Goal: Obtain resource: Obtain resource

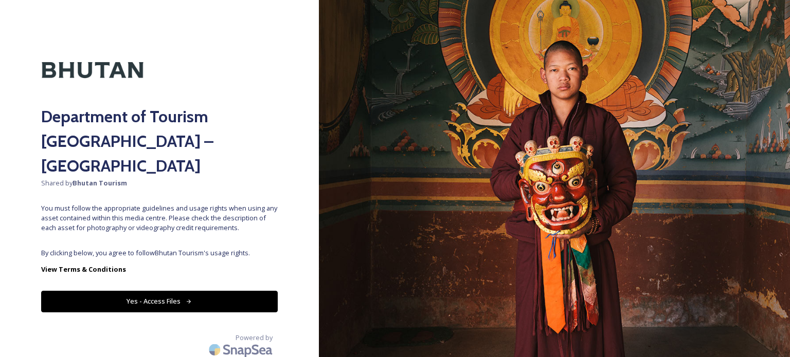
click at [140, 291] on button "Yes - Access Files" at bounding box center [159, 301] width 236 height 21
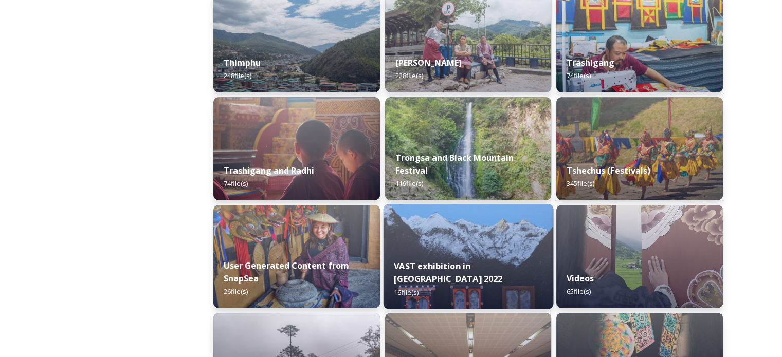
scroll to position [1241, 0]
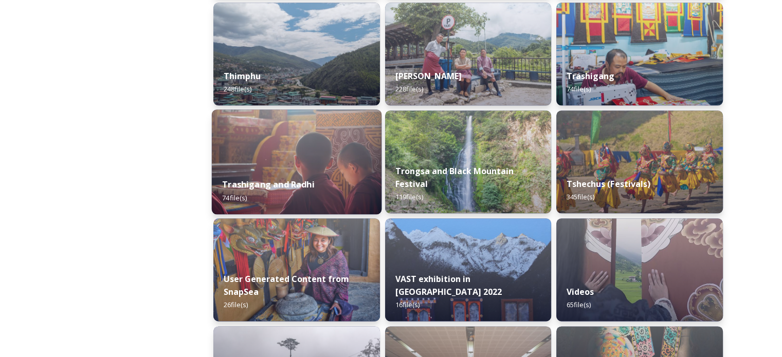
click at [254, 182] on strong "Trashigang and Radhi" at bounding box center [268, 184] width 93 height 11
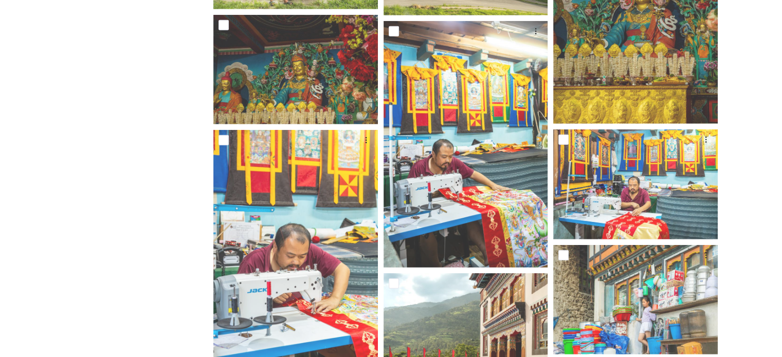
scroll to position [2500, 0]
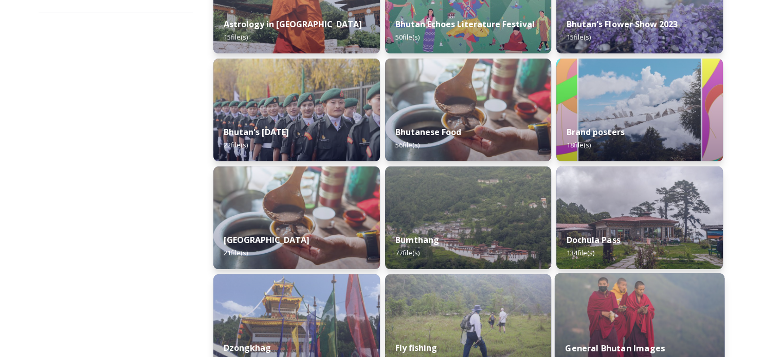
scroll to position [257, 0]
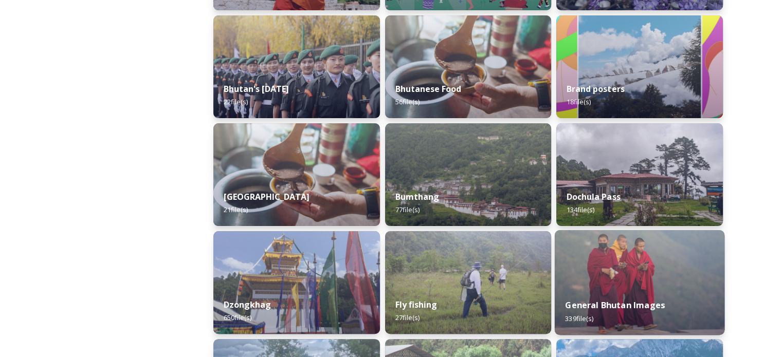
click at [625, 304] on strong "General Bhutan Images" at bounding box center [615, 305] width 100 height 11
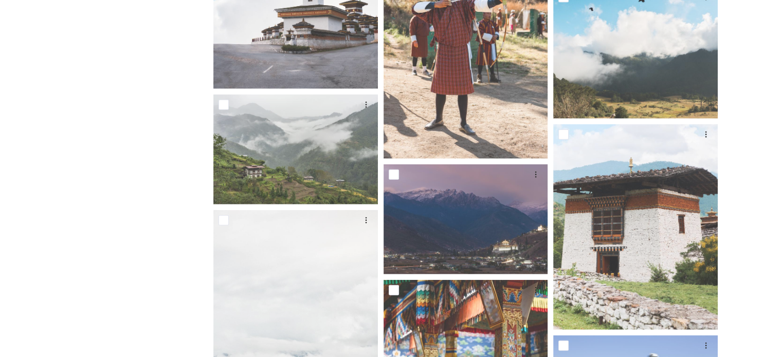
scroll to position [2570, 0]
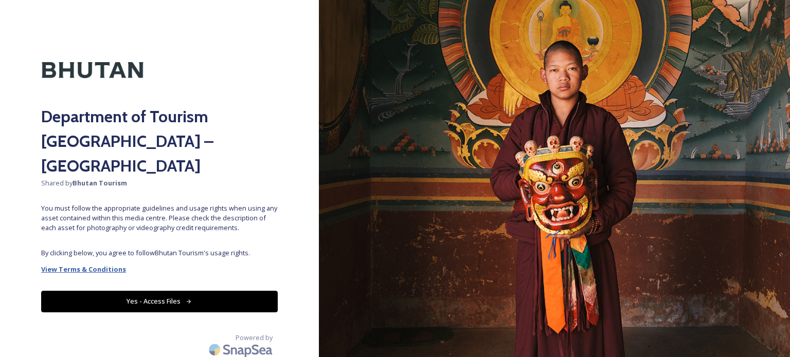
click at [95, 265] on strong "View Terms & Conditions" at bounding box center [83, 269] width 85 height 9
click at [138, 291] on button "Yes - Access Files" at bounding box center [159, 301] width 236 height 21
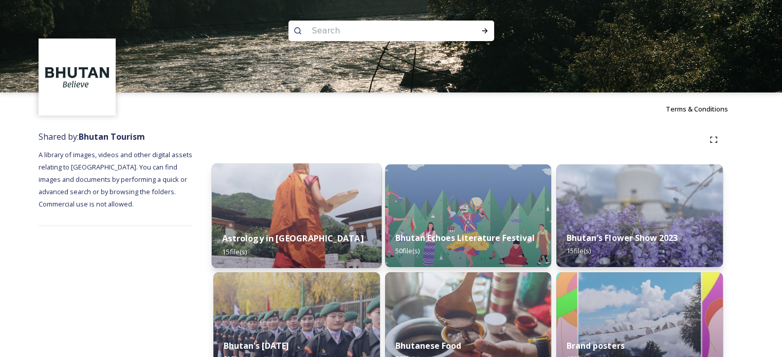
click at [270, 236] on strong "Astrology in [GEOGRAPHIC_DATA]" at bounding box center [292, 238] width 141 height 11
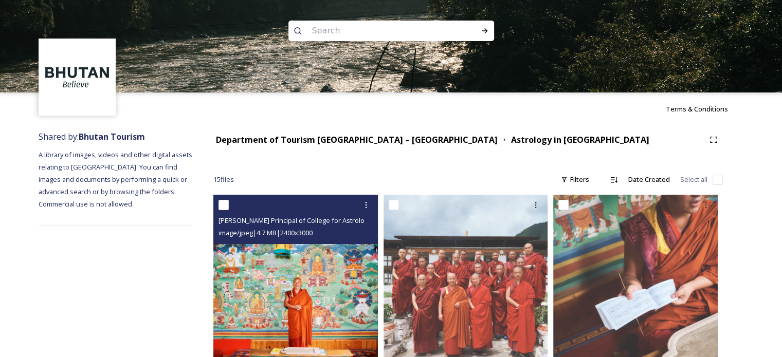
scroll to position [51, 0]
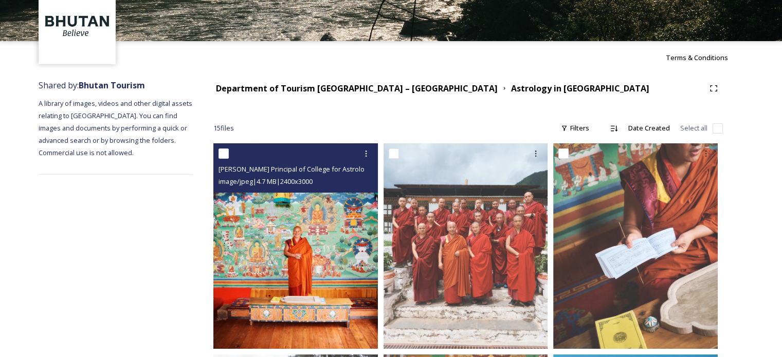
click at [267, 264] on img at bounding box center [295, 246] width 164 height 206
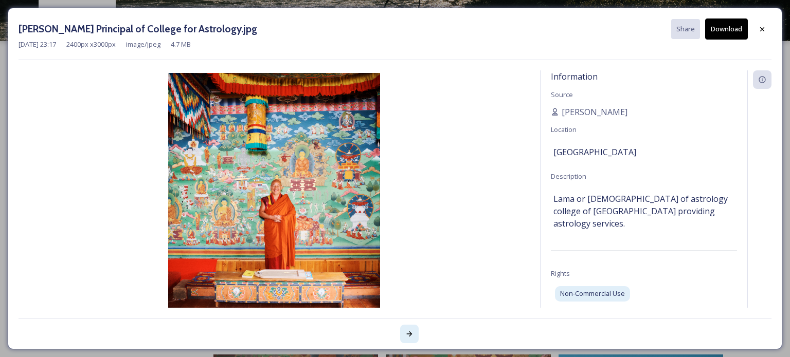
click at [413, 334] on icon at bounding box center [409, 334] width 8 height 8
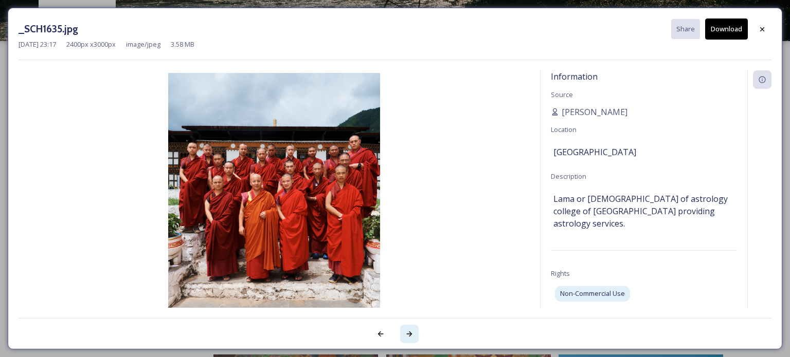
click at [413, 334] on icon at bounding box center [409, 334] width 8 height 8
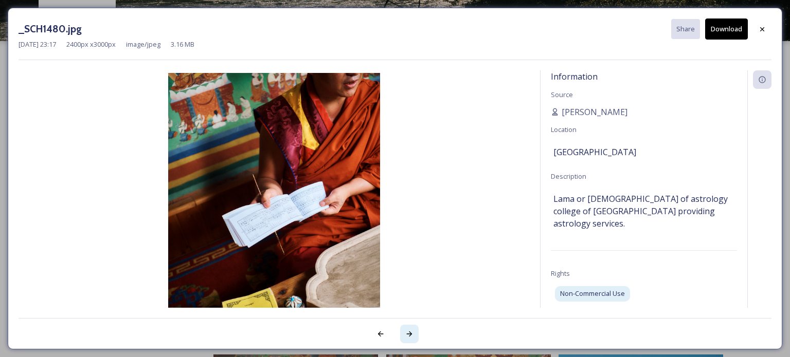
click at [413, 334] on icon at bounding box center [409, 334] width 8 height 8
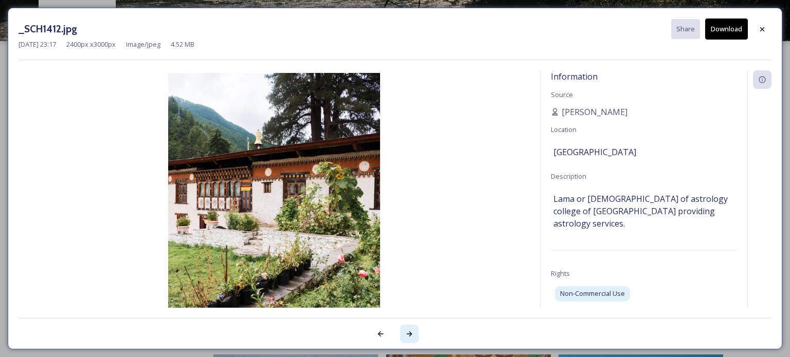
click at [413, 334] on icon at bounding box center [409, 334] width 8 height 8
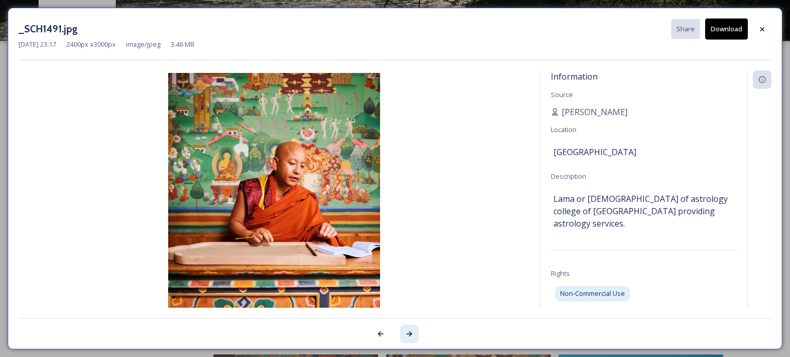
click at [413, 334] on icon at bounding box center [409, 334] width 8 height 8
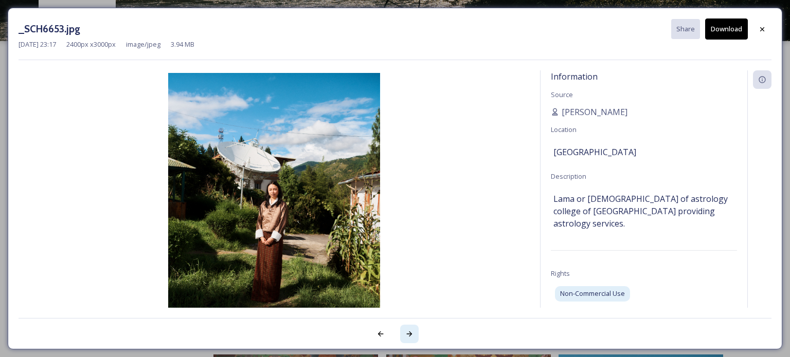
click at [413, 334] on icon at bounding box center [409, 334] width 8 height 8
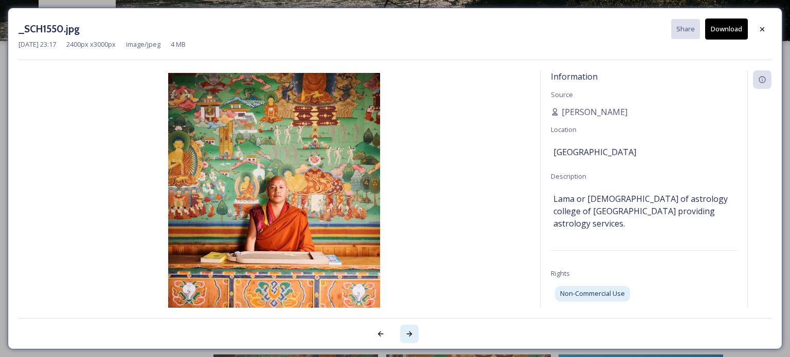
click at [413, 334] on icon at bounding box center [409, 334] width 8 height 8
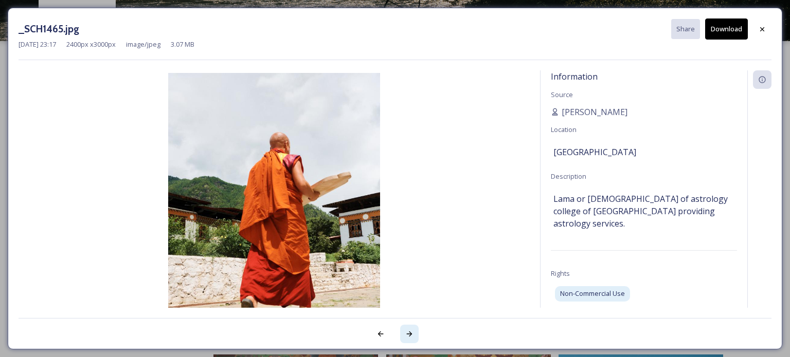
click at [413, 334] on icon at bounding box center [409, 334] width 8 height 8
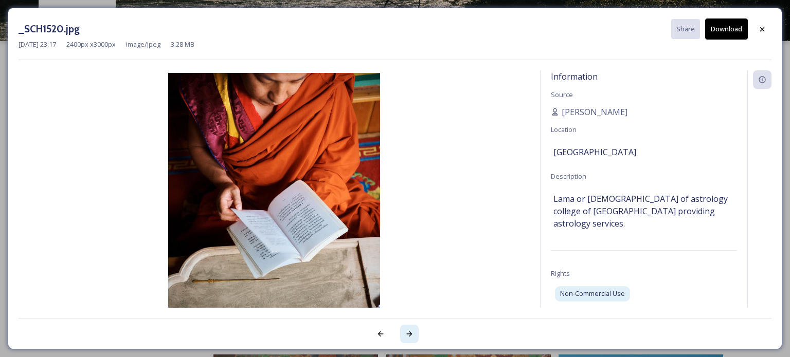
click at [413, 334] on icon at bounding box center [409, 334] width 8 height 8
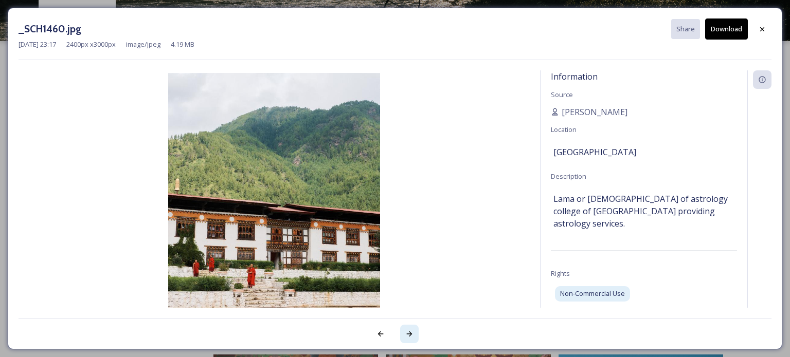
click at [413, 334] on icon at bounding box center [409, 334] width 8 height 8
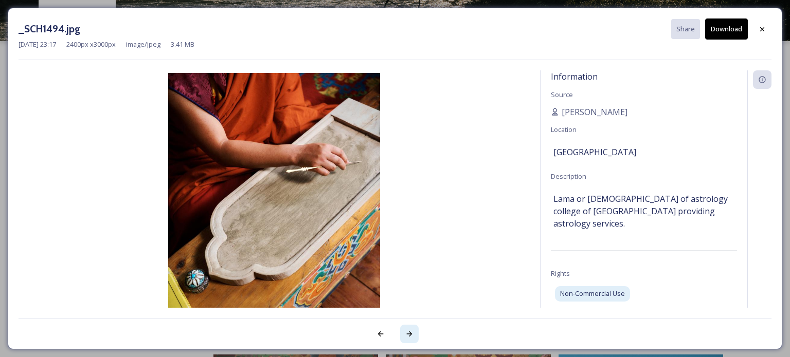
click at [413, 334] on icon at bounding box center [409, 334] width 8 height 8
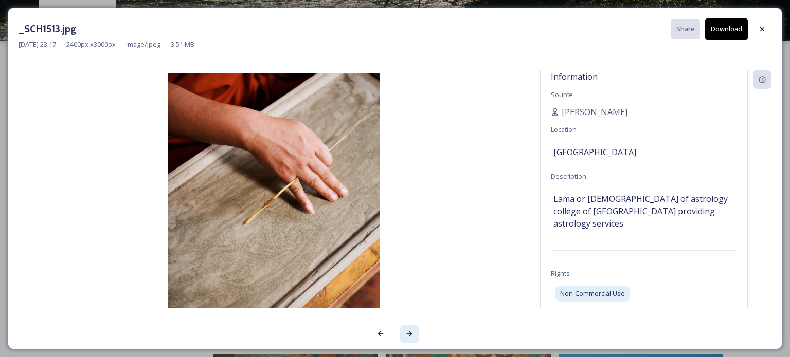
click at [413, 334] on icon at bounding box center [409, 334] width 8 height 8
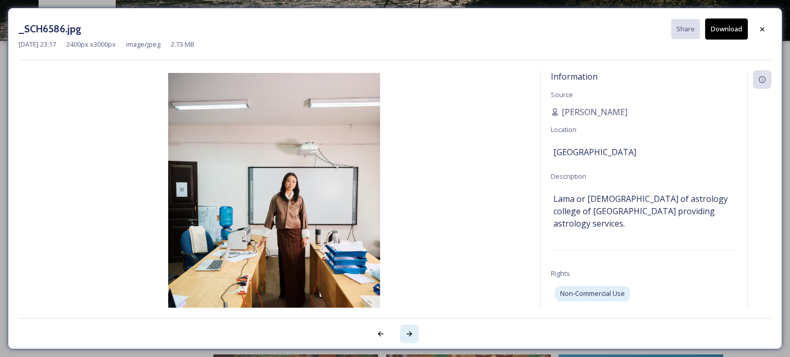
click at [413, 334] on icon at bounding box center [409, 334] width 8 height 8
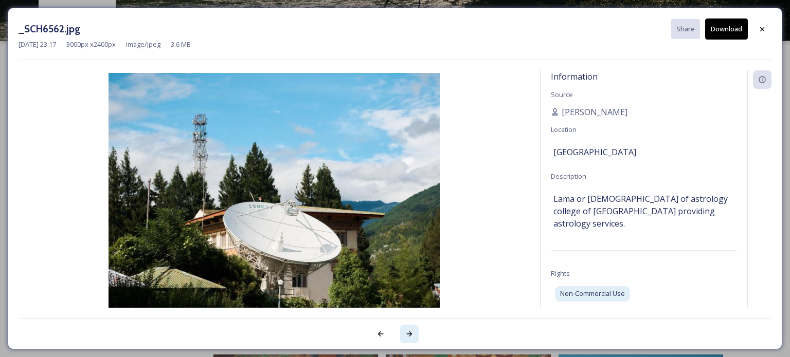
click at [413, 334] on icon at bounding box center [409, 334] width 8 height 8
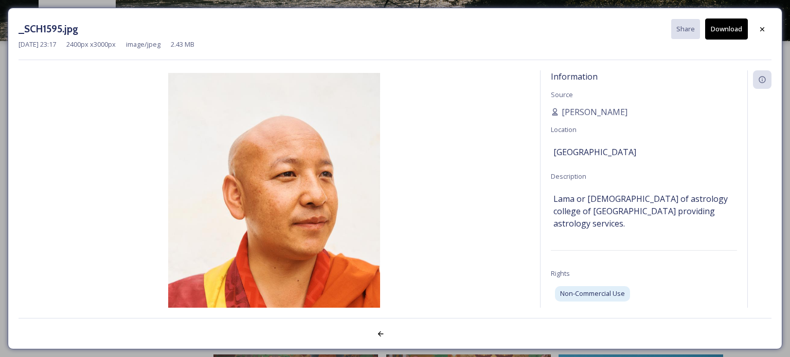
click at [413, 334] on div at bounding box center [395, 328] width 753 height 21
click at [766, 26] on div at bounding box center [762, 29] width 19 height 19
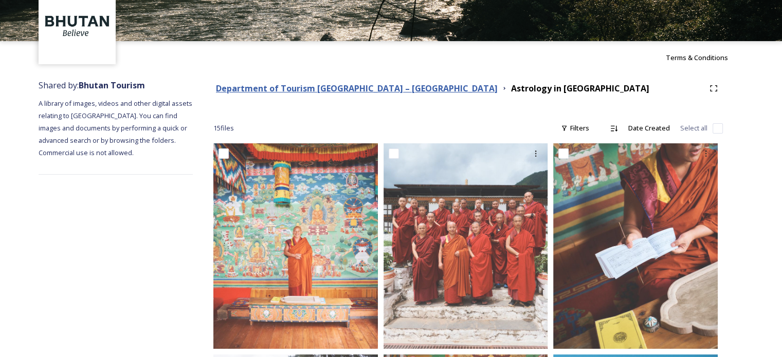
click at [397, 88] on strong "Department of Tourism [GEOGRAPHIC_DATA] – [GEOGRAPHIC_DATA]" at bounding box center [357, 88] width 282 height 11
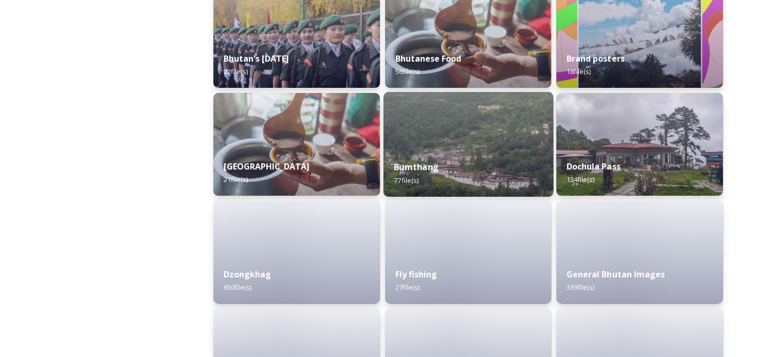
scroll to position [360, 0]
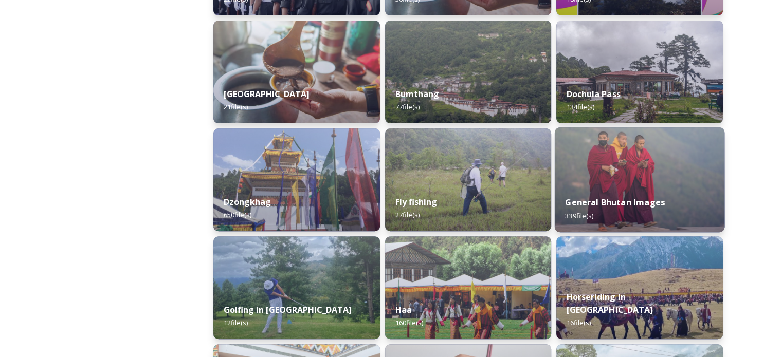
click at [586, 208] on strong "General Bhutan Images" at bounding box center [615, 202] width 100 height 11
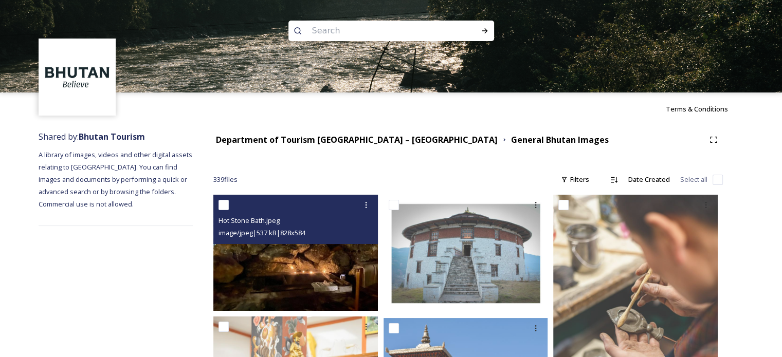
click at [284, 274] on img at bounding box center [295, 253] width 164 height 116
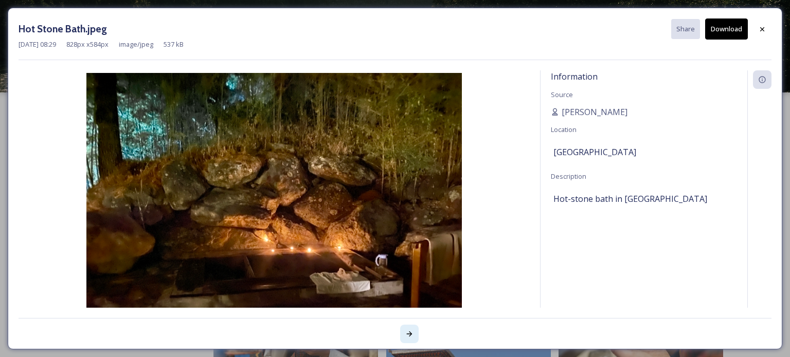
click at [409, 335] on icon at bounding box center [409, 334] width 8 height 8
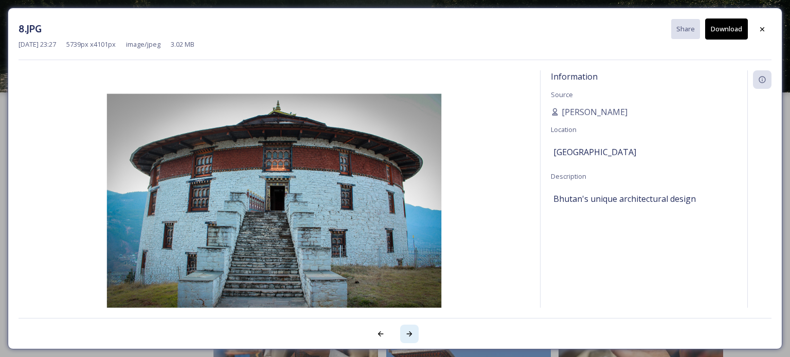
click at [409, 335] on icon at bounding box center [409, 334] width 8 height 8
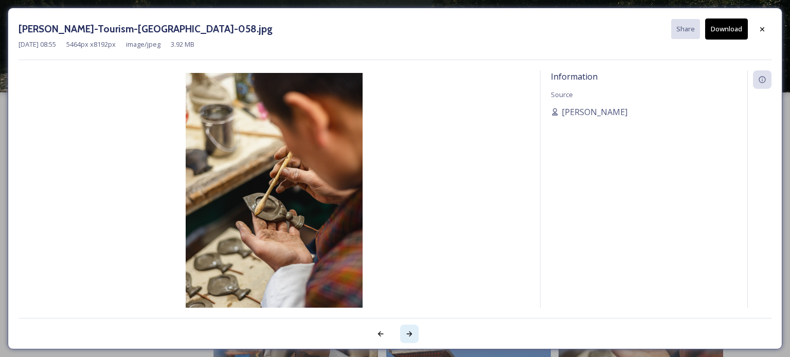
click at [409, 335] on icon at bounding box center [409, 334] width 8 height 8
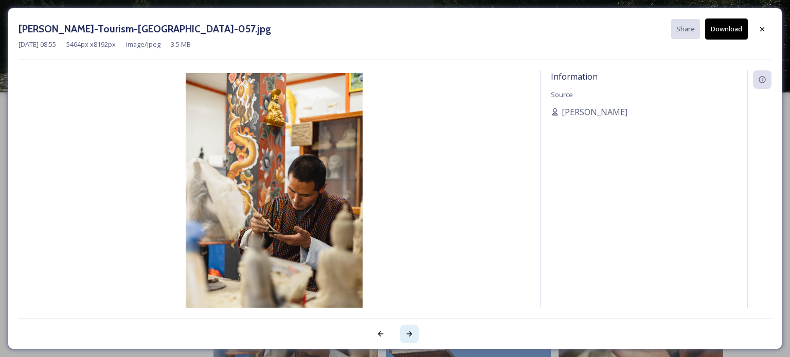
click at [409, 335] on icon at bounding box center [409, 334] width 8 height 8
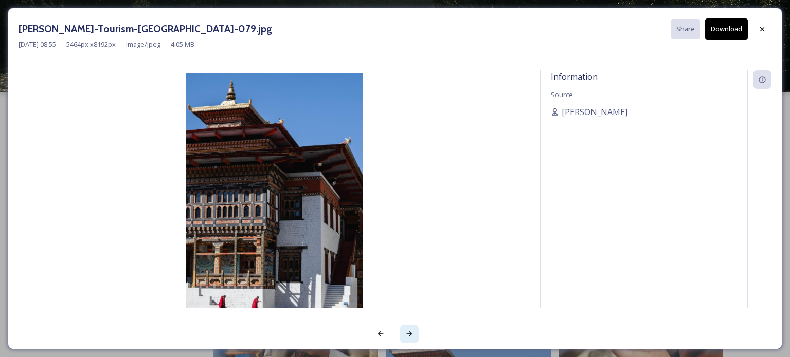
click at [409, 335] on icon at bounding box center [409, 334] width 8 height 8
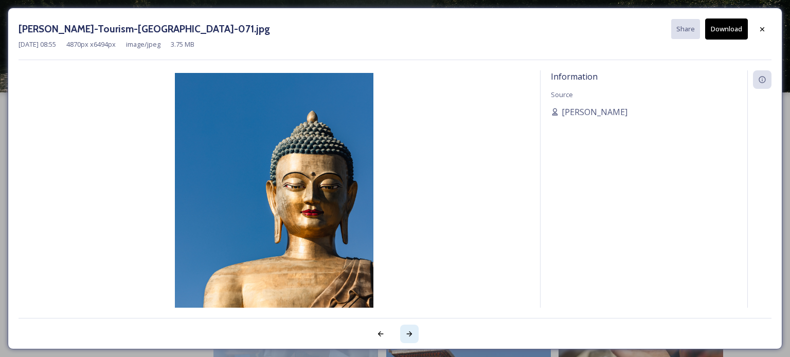
click at [409, 335] on icon at bounding box center [409, 334] width 8 height 8
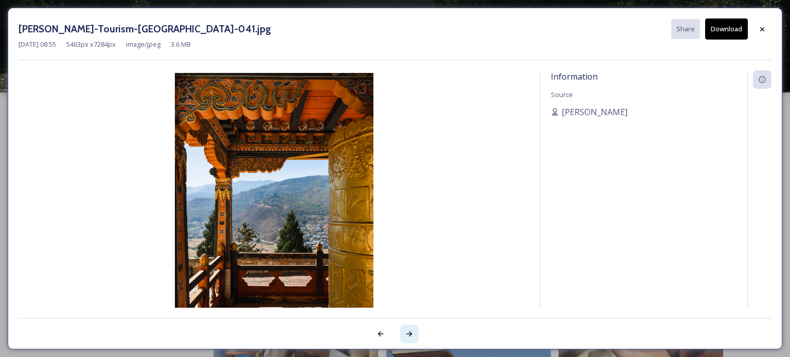
click at [409, 335] on icon at bounding box center [409, 334] width 8 height 8
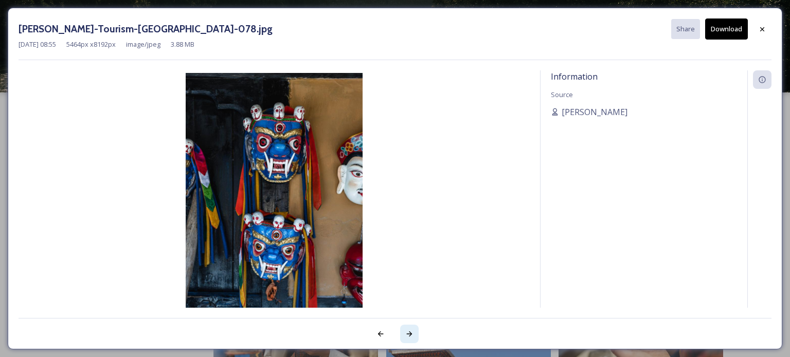
click at [409, 335] on icon at bounding box center [409, 334] width 8 height 8
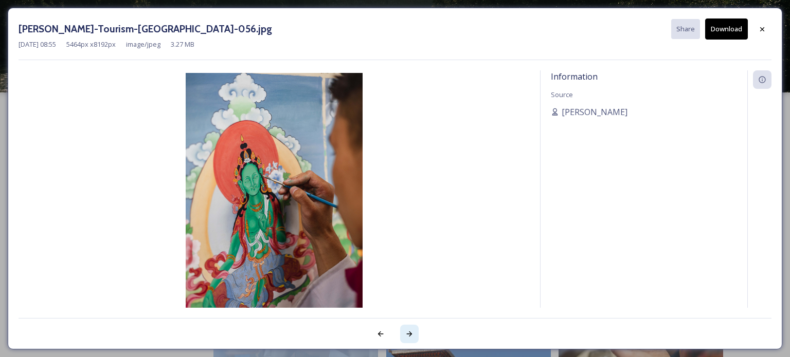
click at [409, 335] on icon at bounding box center [409, 334] width 8 height 8
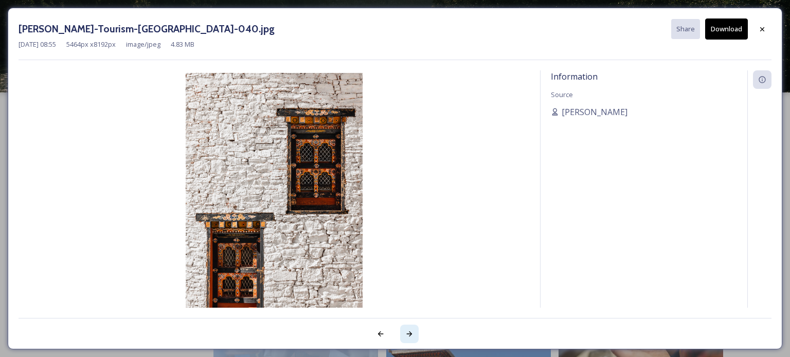
click at [409, 335] on icon at bounding box center [409, 334] width 8 height 8
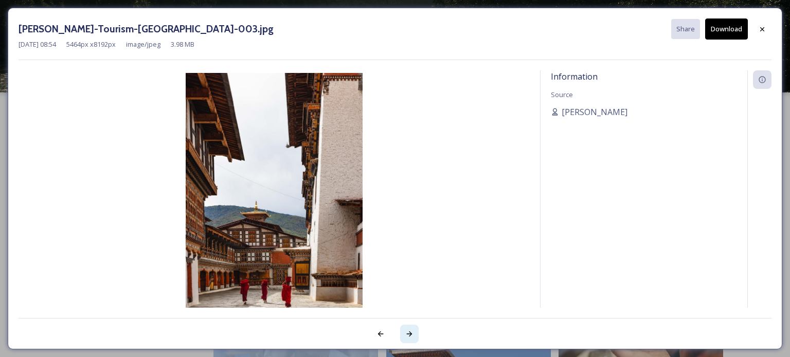
click at [409, 335] on icon at bounding box center [409, 334] width 8 height 8
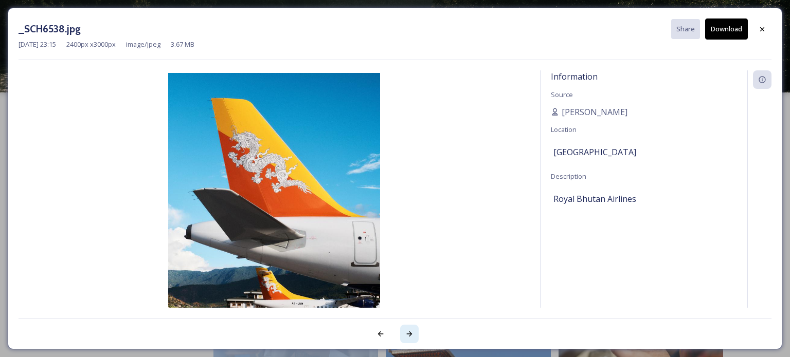
click at [409, 335] on icon at bounding box center [409, 334] width 8 height 8
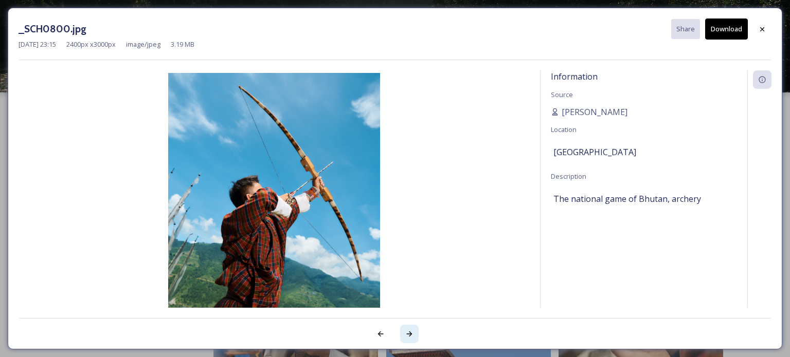
click at [409, 335] on icon at bounding box center [409, 334] width 8 height 8
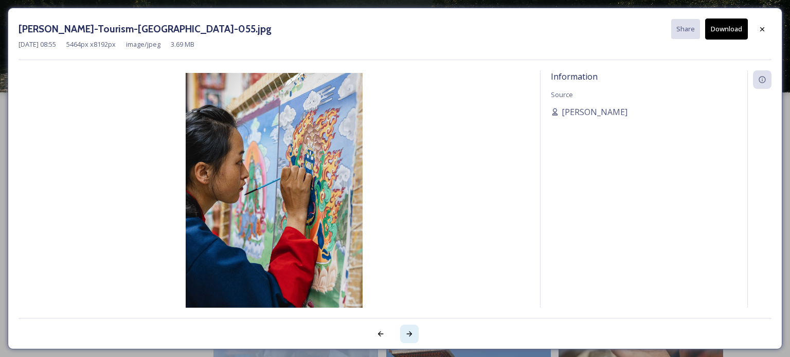
click at [409, 335] on icon at bounding box center [409, 334] width 8 height 8
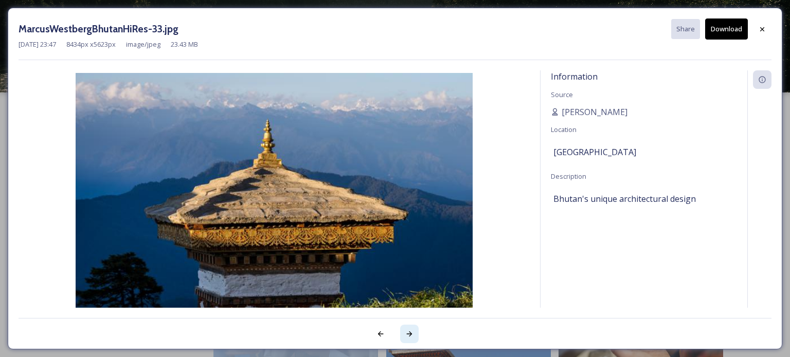
click at [409, 335] on icon at bounding box center [409, 334] width 8 height 8
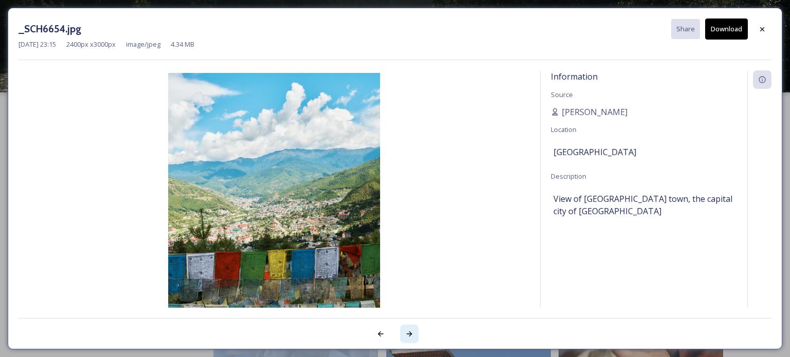
click at [409, 335] on icon at bounding box center [409, 334] width 8 height 8
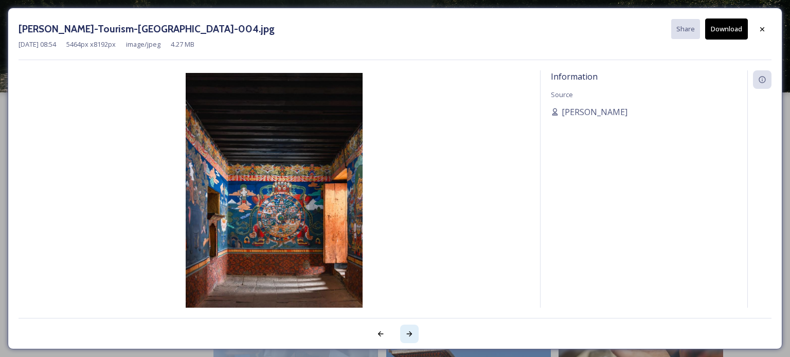
click at [409, 335] on icon at bounding box center [409, 334] width 8 height 8
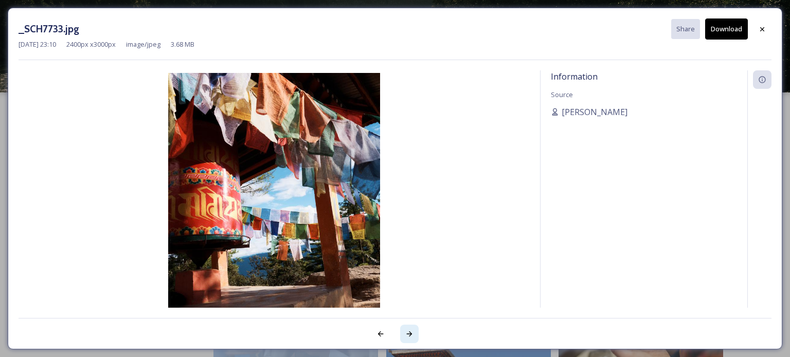
click at [409, 335] on icon at bounding box center [409, 334] width 8 height 8
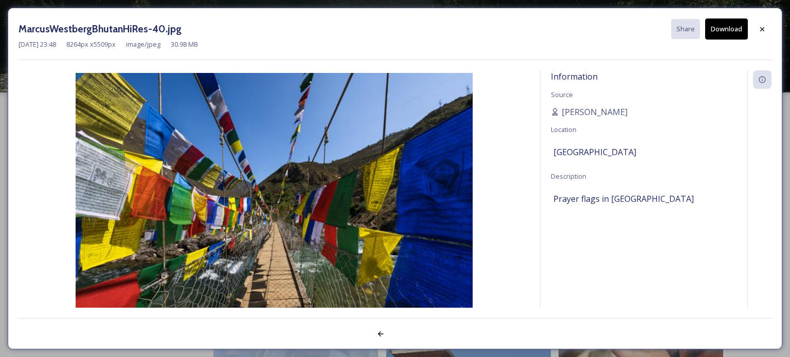
click at [409, 335] on div at bounding box center [395, 328] width 753 height 21
click at [763, 29] on icon at bounding box center [762, 29] width 8 height 8
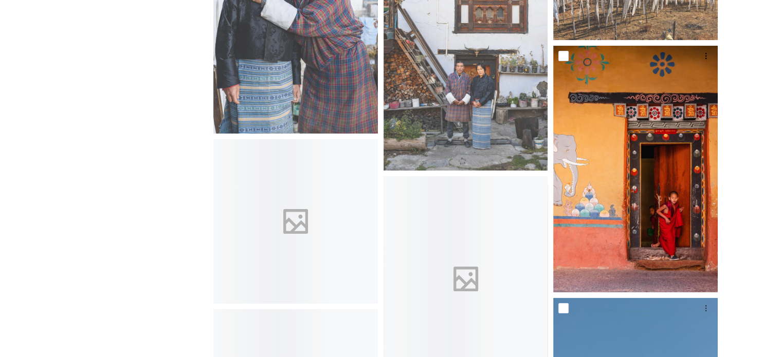
scroll to position [4009, 0]
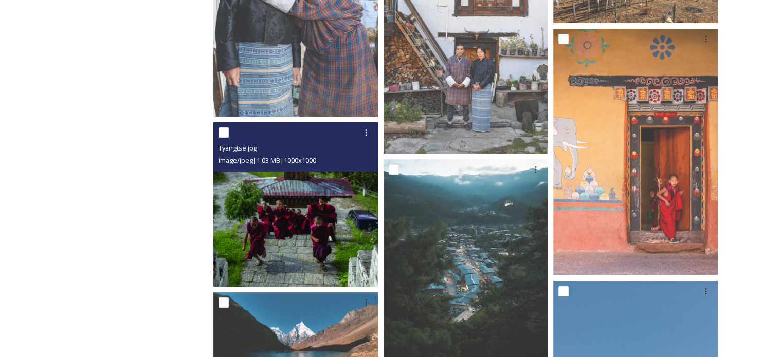
click at [327, 199] on img at bounding box center [295, 204] width 164 height 164
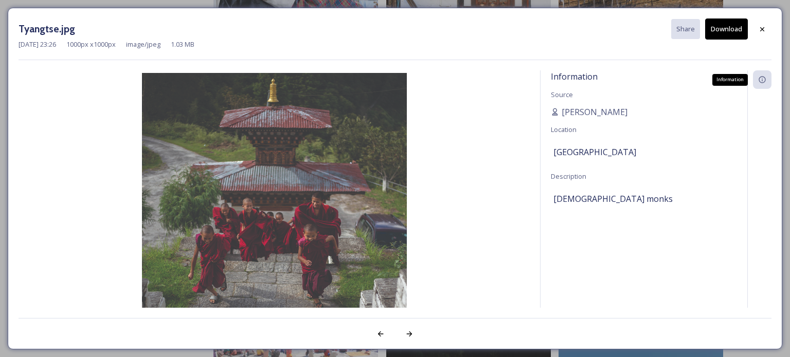
click at [763, 80] on icon at bounding box center [762, 80] width 8 height 8
click at [402, 334] on div at bounding box center [409, 334] width 19 height 19
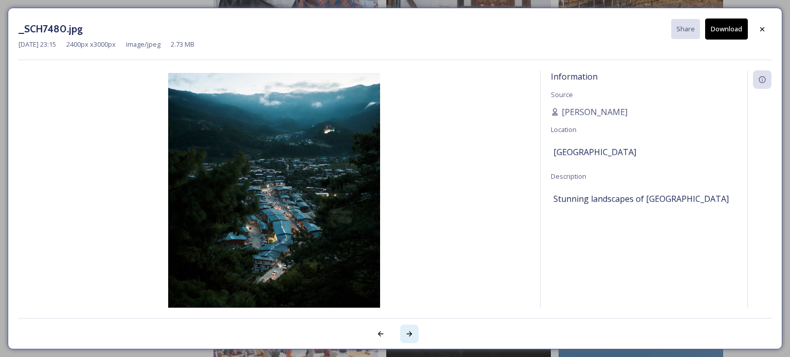
click at [407, 335] on icon at bounding box center [409, 334] width 8 height 8
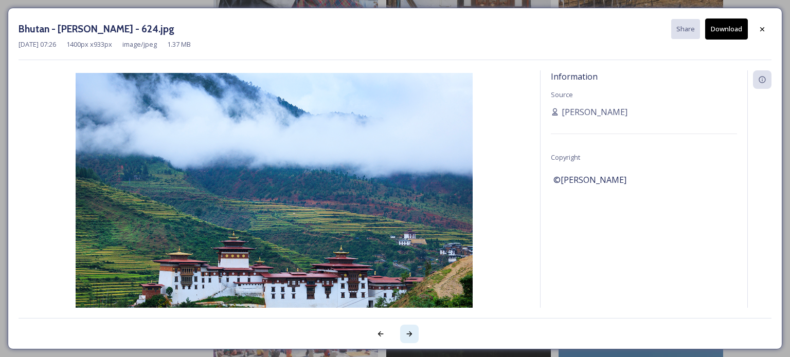
click at [407, 335] on icon at bounding box center [409, 334] width 8 height 8
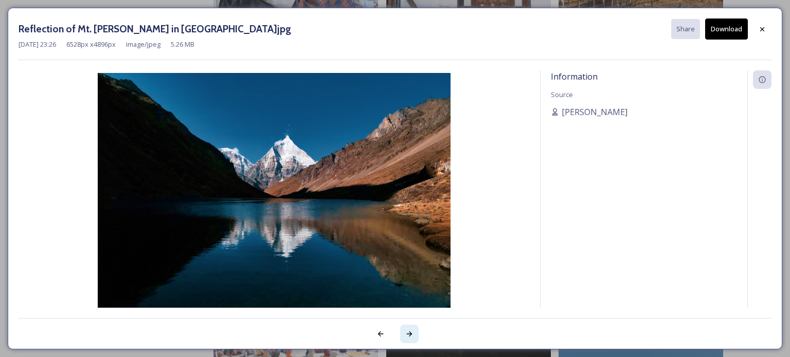
click at [407, 335] on icon at bounding box center [409, 334] width 8 height 8
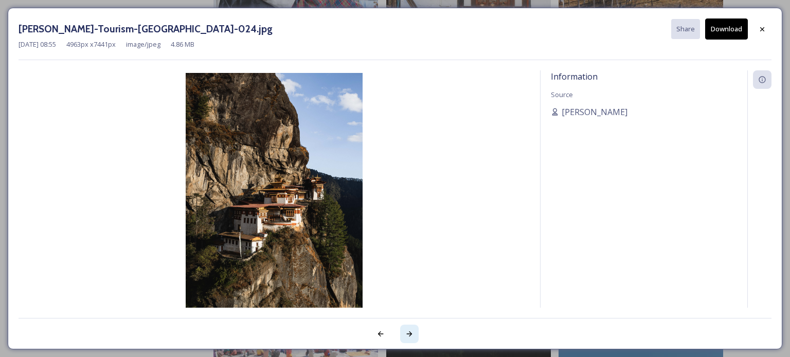
click at [407, 335] on icon at bounding box center [409, 334] width 8 height 8
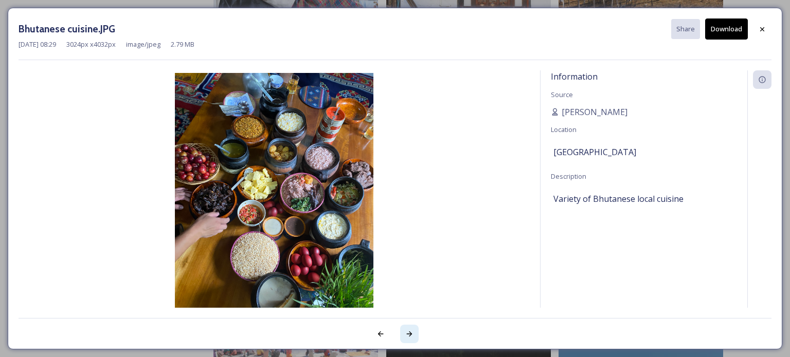
click at [407, 335] on icon at bounding box center [409, 334] width 8 height 8
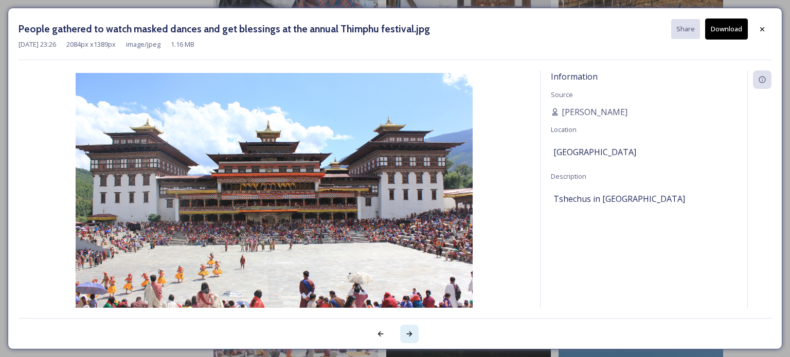
click at [407, 335] on icon at bounding box center [409, 334] width 8 height 8
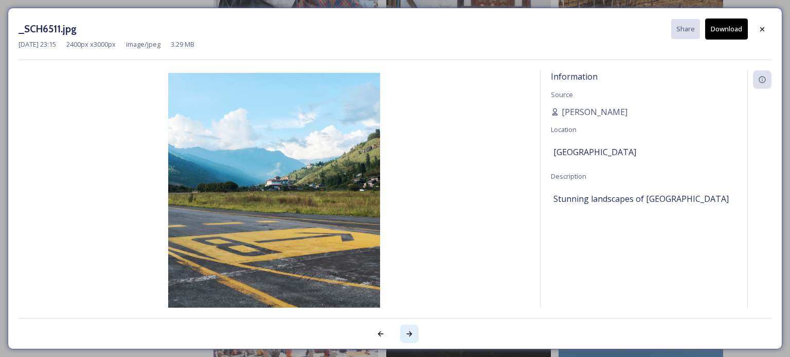
click at [407, 335] on icon at bounding box center [409, 334] width 8 height 8
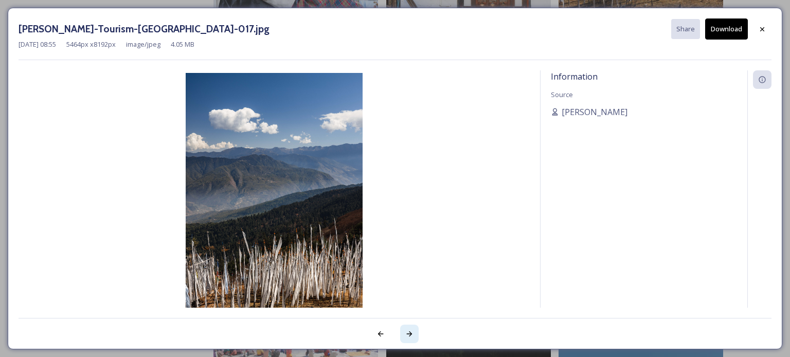
click at [407, 335] on icon at bounding box center [409, 334] width 8 height 8
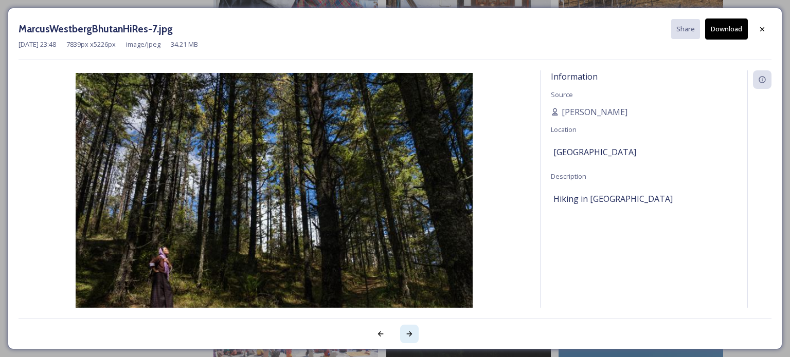
click at [407, 335] on icon at bounding box center [409, 334] width 8 height 8
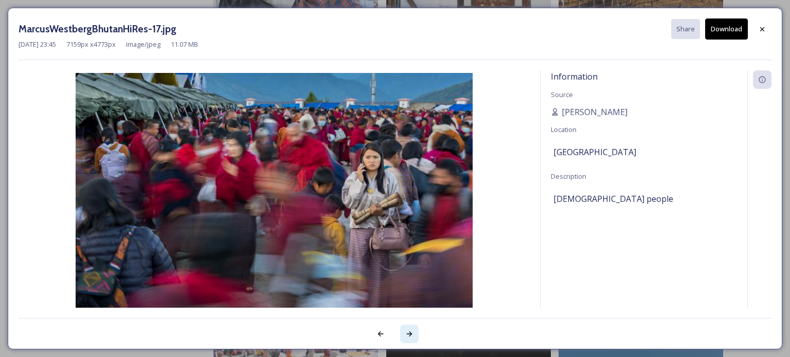
click at [407, 335] on icon at bounding box center [409, 334] width 8 height 8
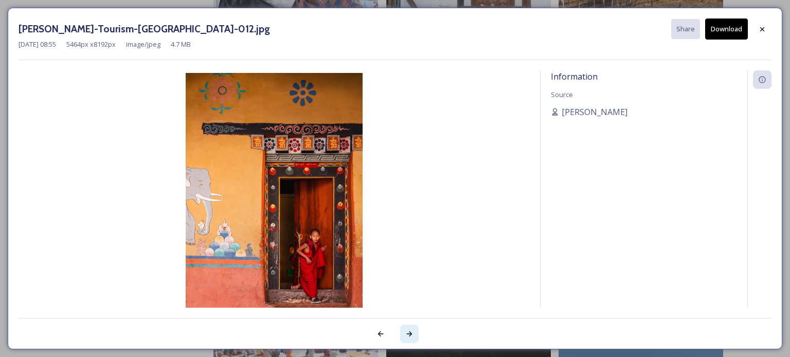
click at [407, 335] on icon at bounding box center [409, 334] width 8 height 8
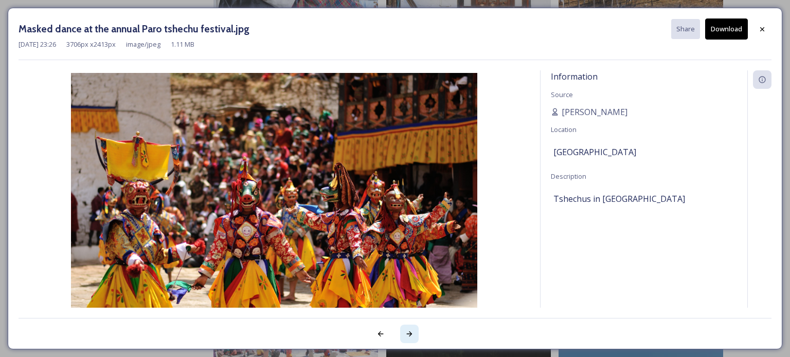
click at [407, 335] on icon at bounding box center [409, 334] width 8 height 8
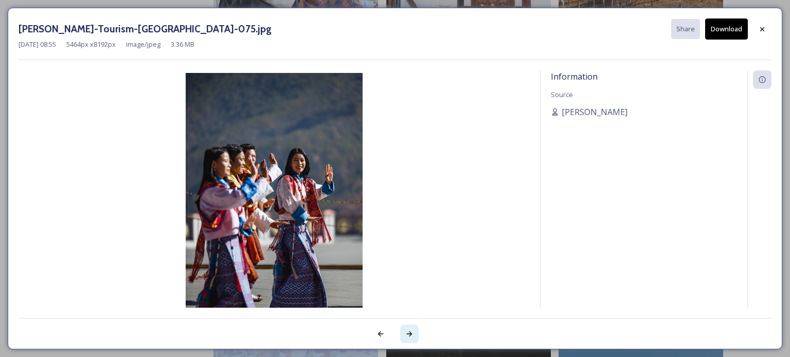
click at [407, 335] on icon at bounding box center [409, 334] width 8 height 8
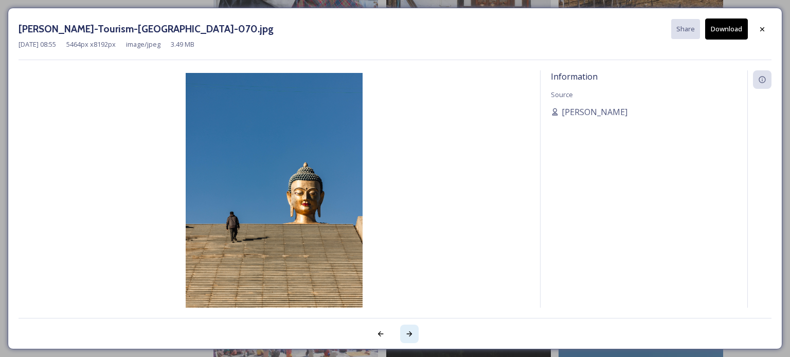
click at [407, 335] on icon at bounding box center [409, 334] width 8 height 8
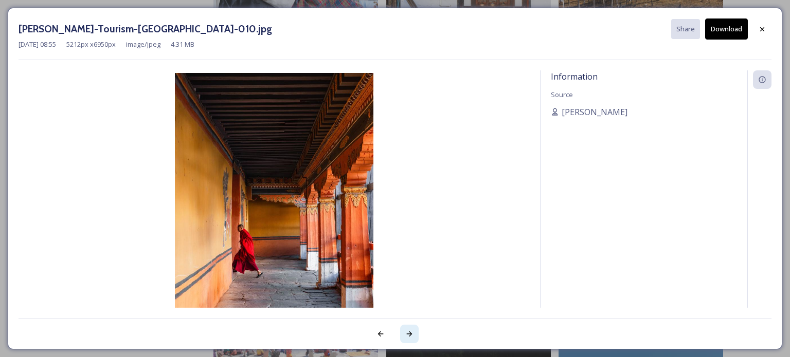
click at [407, 335] on icon at bounding box center [409, 334] width 8 height 8
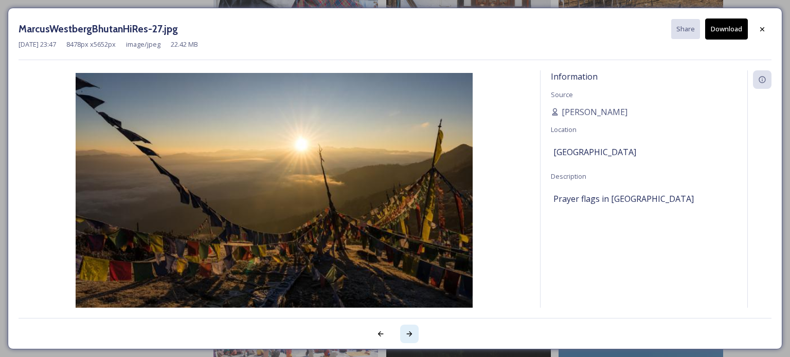
click at [407, 335] on icon at bounding box center [409, 334] width 8 height 8
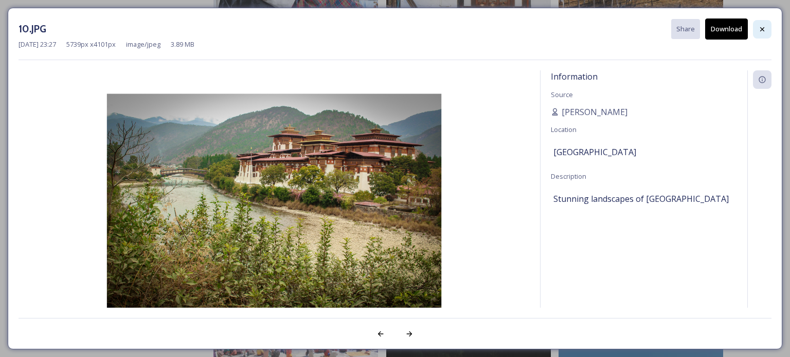
click at [762, 27] on icon at bounding box center [762, 29] width 8 height 8
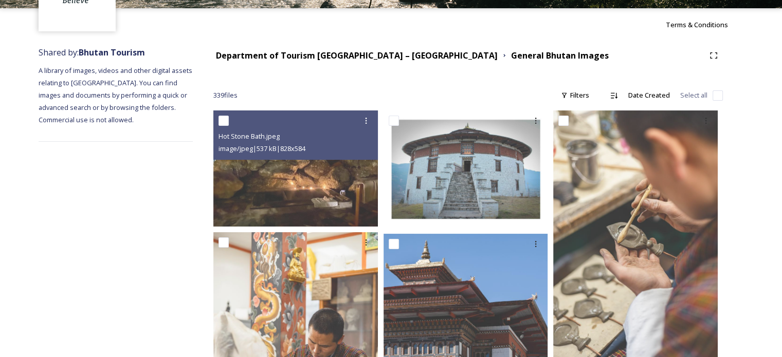
scroll to position [0, 0]
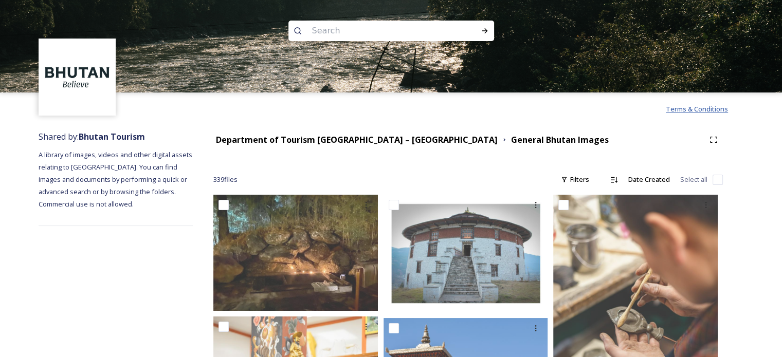
click at [699, 111] on span "Terms & Conditions" at bounding box center [697, 108] width 62 height 9
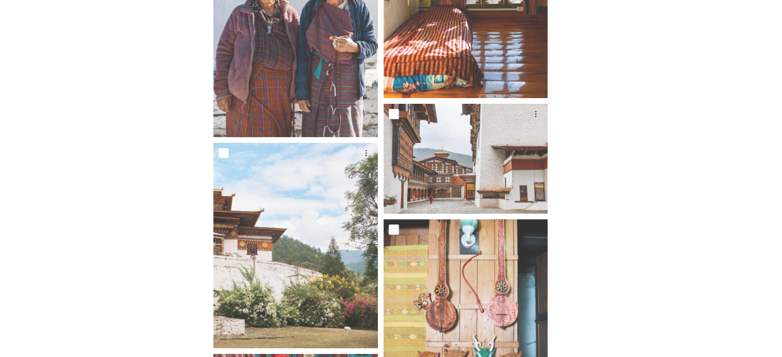
scroll to position [16001, 0]
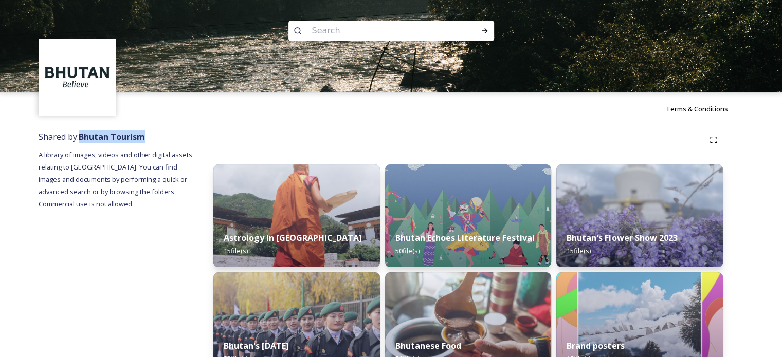
drag, startPoint x: 146, startPoint y: 137, endPoint x: 82, endPoint y: 137, distance: 63.7
click at [82, 137] on strong "Bhutan Tourism" at bounding box center [112, 136] width 66 height 11
copy strong "Bhutan Tourism"
drag, startPoint x: 112, startPoint y: 203, endPoint x: 144, endPoint y: 194, distance: 33.0
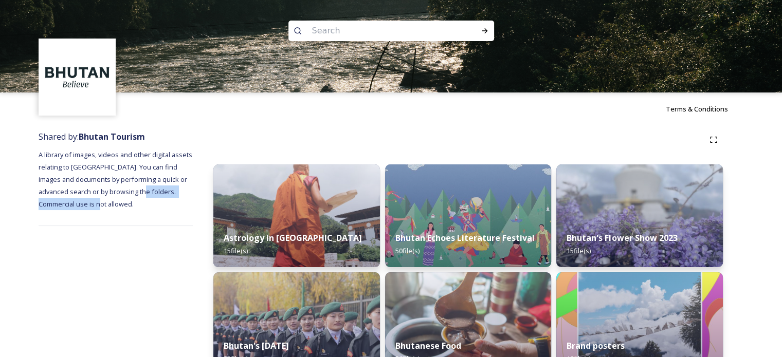
copy span "Commercial use is not allowed."
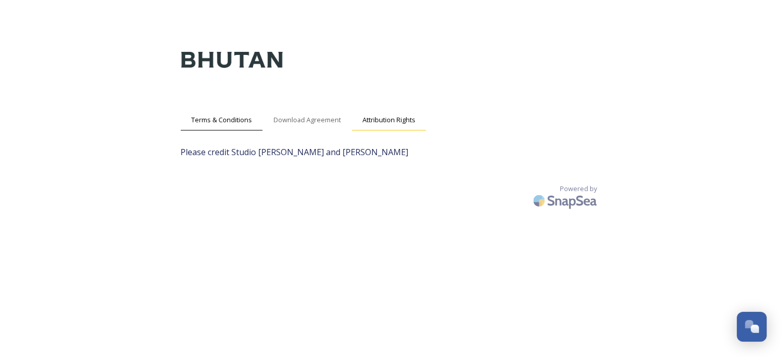
click at [365, 121] on span "Attribution Rights" at bounding box center [388, 120] width 53 height 10
click at [337, 121] on span "Download Agreement" at bounding box center [306, 120] width 67 height 10
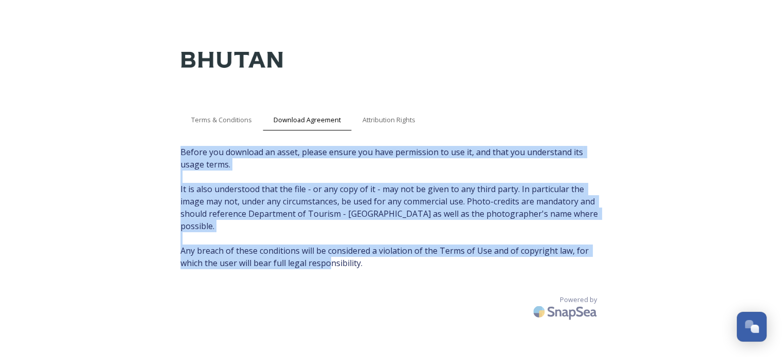
drag, startPoint x: 181, startPoint y: 150, endPoint x: 370, endPoint y: 262, distance: 219.7
click at [369, 262] on div "Terms & Conditions Download Agreement Attribution Rights Before you download an…" at bounding box center [391, 199] width 442 height 357
copy span "Before you download an asset, please ensure you have permission to use it, and …"
